Goal: Transaction & Acquisition: Subscribe to service/newsletter

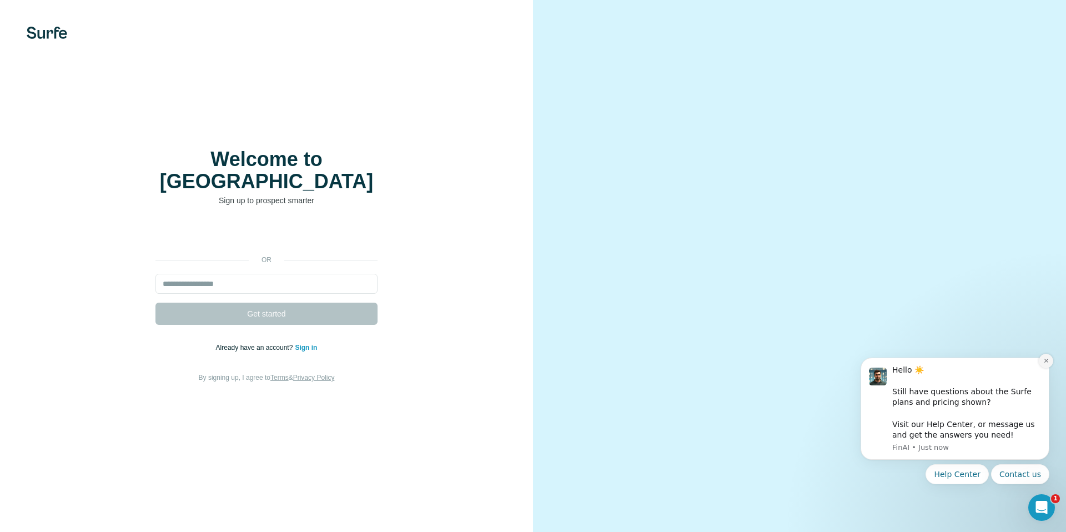
click at [1043, 360] on button "Dismiss notification" at bounding box center [1046, 361] width 14 height 14
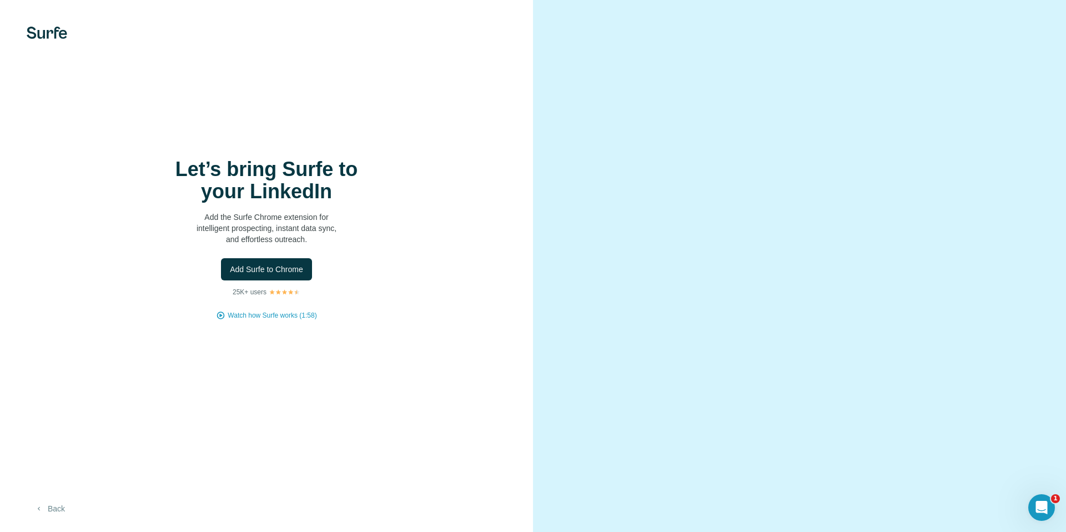
click at [62, 500] on button "Back" at bounding box center [50, 509] width 46 height 20
click at [284, 315] on span "Watch how Surfe works (1:58)" at bounding box center [272, 315] width 89 height 10
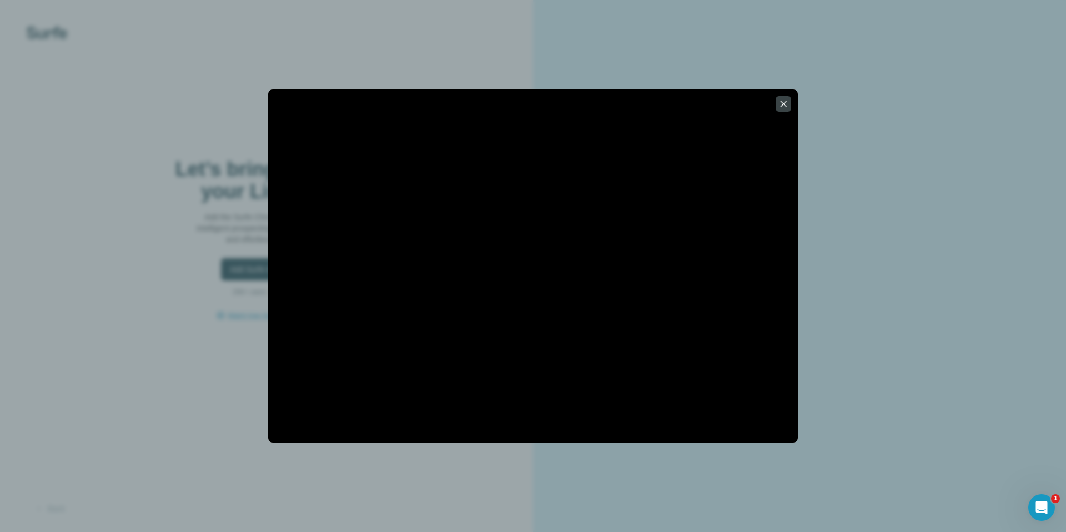
click at [182, 238] on div at bounding box center [533, 266] width 1066 height 532
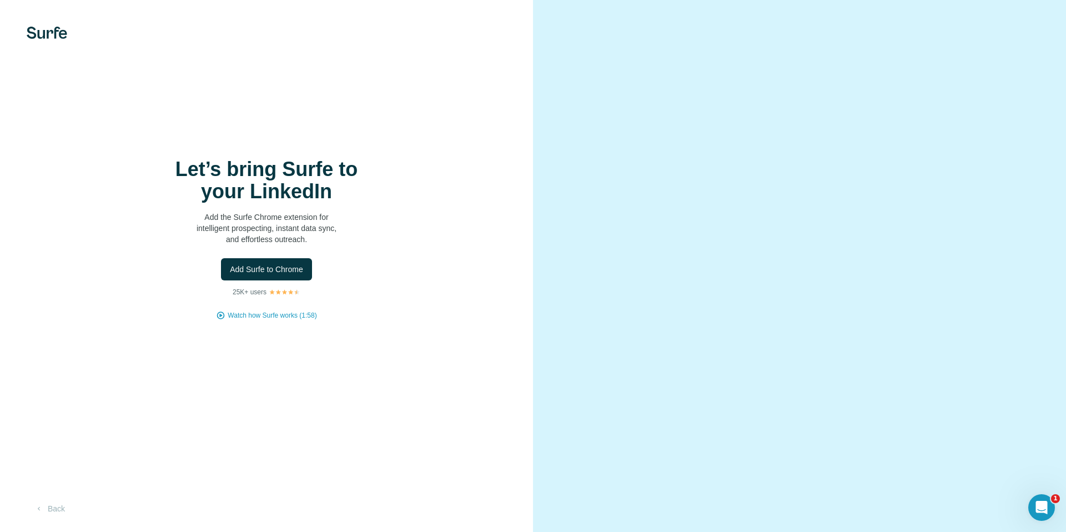
drag, startPoint x: 560, startPoint y: 245, endPoint x: 880, endPoint y: 321, distance: 328.6
click at [880, 321] on div at bounding box center [799, 266] width 533 height 532
drag, startPoint x: 934, startPoint y: 405, endPoint x: 619, endPoint y: 134, distance: 415.0
click at [622, 166] on video at bounding box center [800, 266] width 400 height 200
drag, startPoint x: 600, startPoint y: 87, endPoint x: 814, endPoint y: 435, distance: 408.3
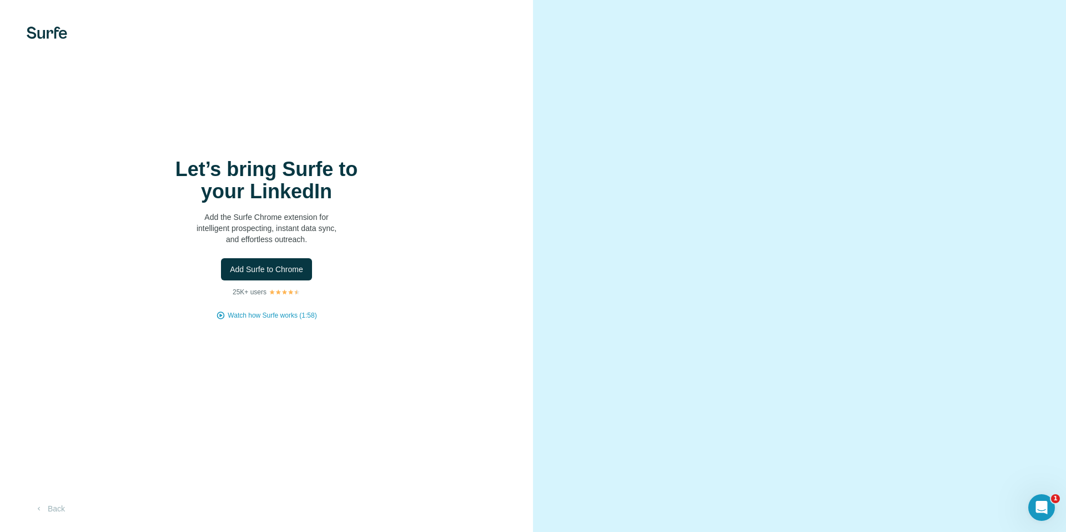
click at [814, 366] on video at bounding box center [800, 266] width 400 height 200
